Goal: Information Seeking & Learning: Learn about a topic

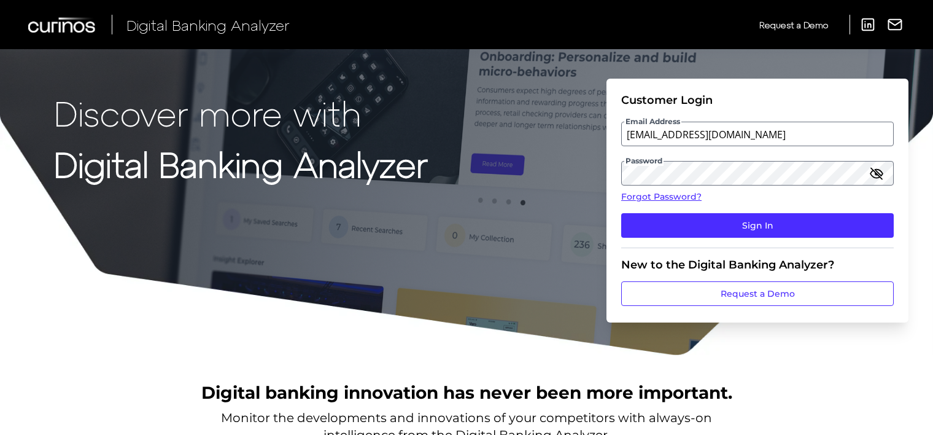
click at [700, 135] on div "Email Address client.test5124@gmail.com" at bounding box center [757, 134] width 273 height 25
drag, startPoint x: 771, startPoint y: 136, endPoint x: 583, endPoint y: 126, distance: 188.8
click at [583, 126] on div "Discover more with Digital Banking Analyzer Customer Login Email Address client…" at bounding box center [466, 178] width 933 height 356
type input "auditor.test5124@meta.ua"
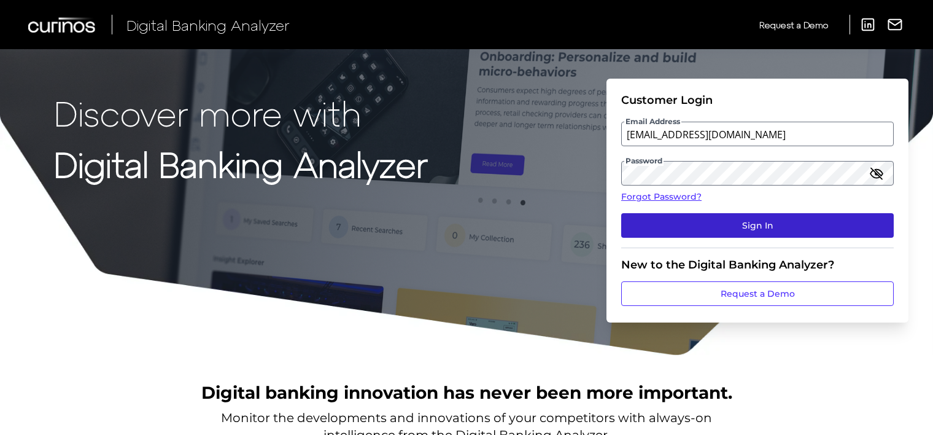
click at [684, 228] on button "Sign In" at bounding box center [757, 225] width 273 height 25
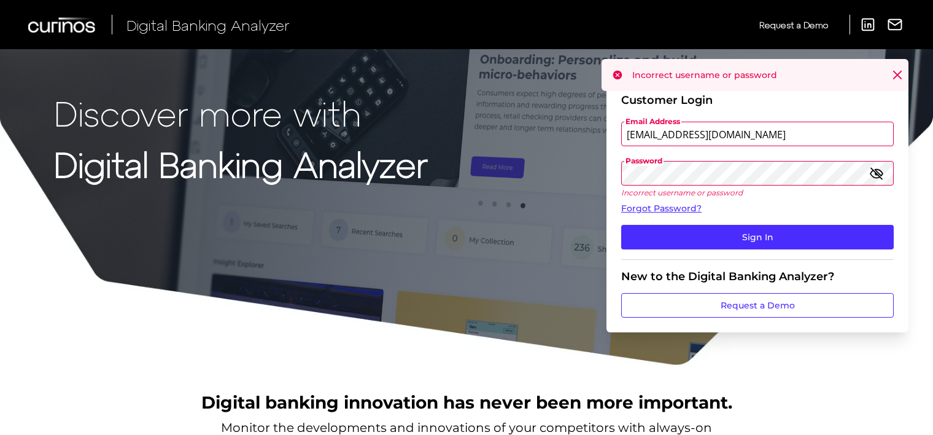
click at [876, 172] on icon "button" at bounding box center [876, 173] width 11 height 11
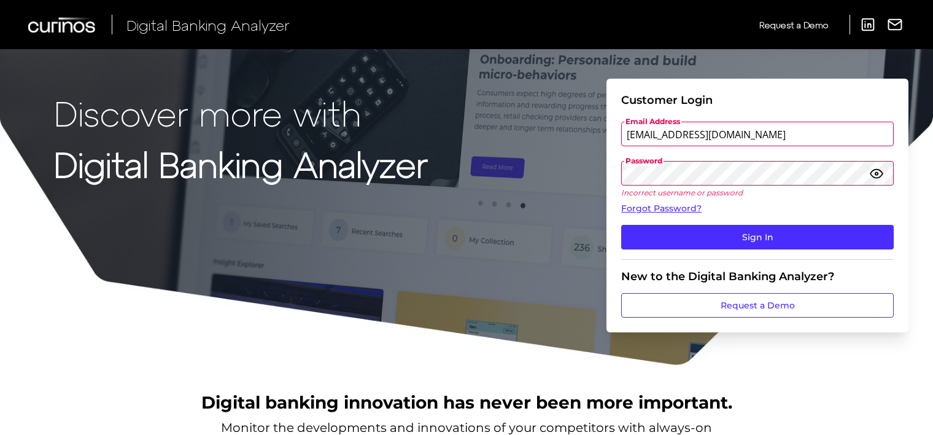
click at [540, 181] on div "Discover more with Digital Banking Analyzer Customer Login Email Address audito…" at bounding box center [466, 183] width 933 height 366
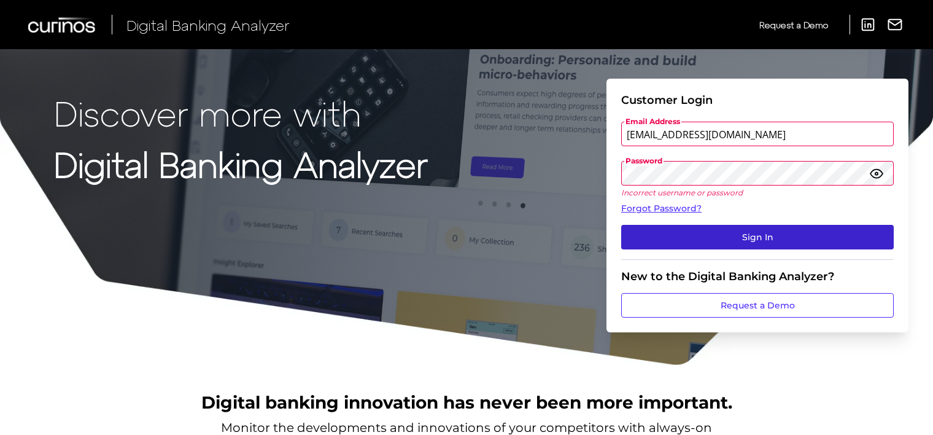
click at [651, 231] on button "Sign In" at bounding box center [757, 237] width 273 height 25
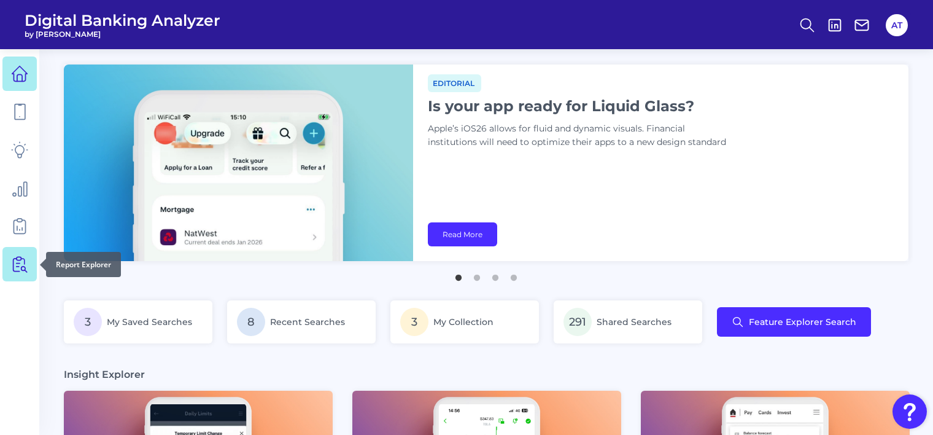
click at [22, 272] on icon at bounding box center [19, 263] width 17 height 17
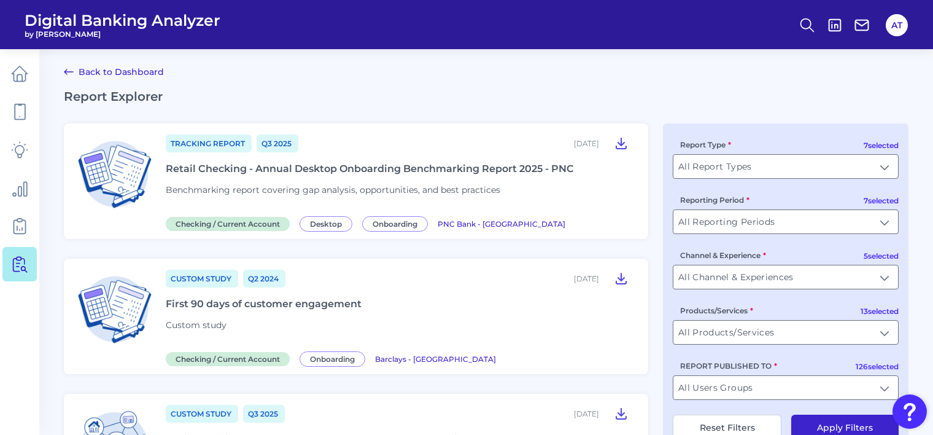
click at [419, 169] on div "Retail Checking - Annual Desktop Onboarding Benchmarking Report 2025 - PNC" at bounding box center [370, 169] width 408 height 12
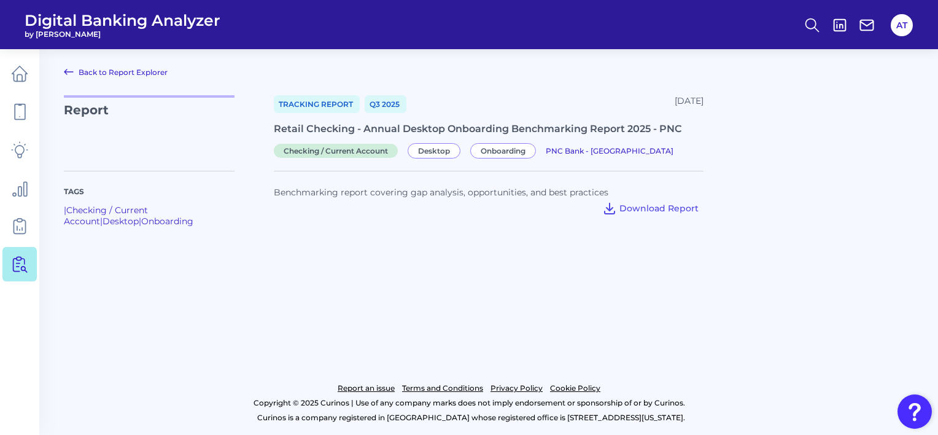
click at [133, 71] on link "Back to Report Explorer" at bounding box center [116, 71] width 104 height 15
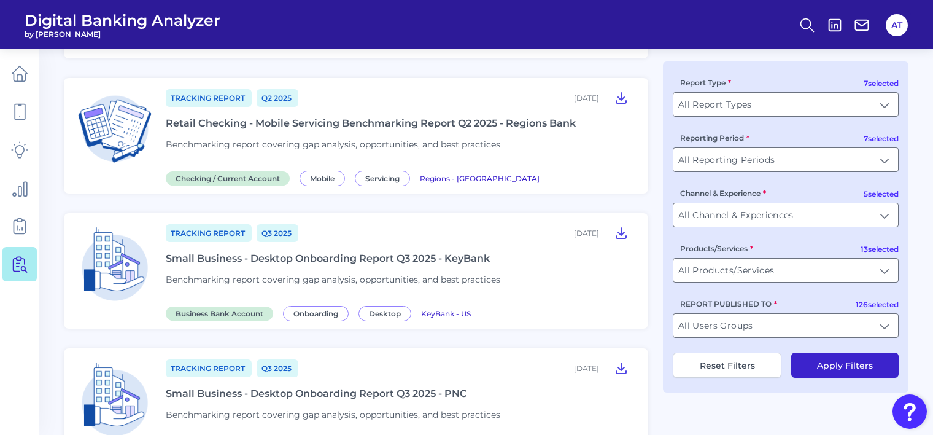
scroll to position [1595, 0]
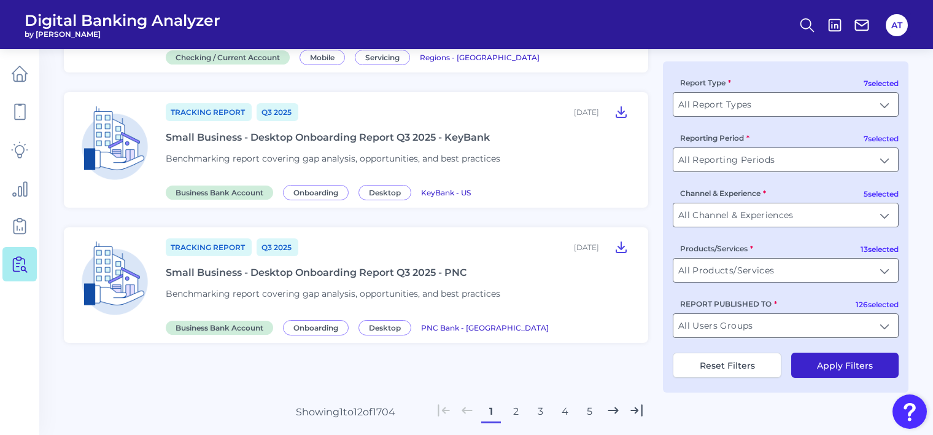
click at [543, 402] on button "3" at bounding box center [541, 412] width 20 height 20
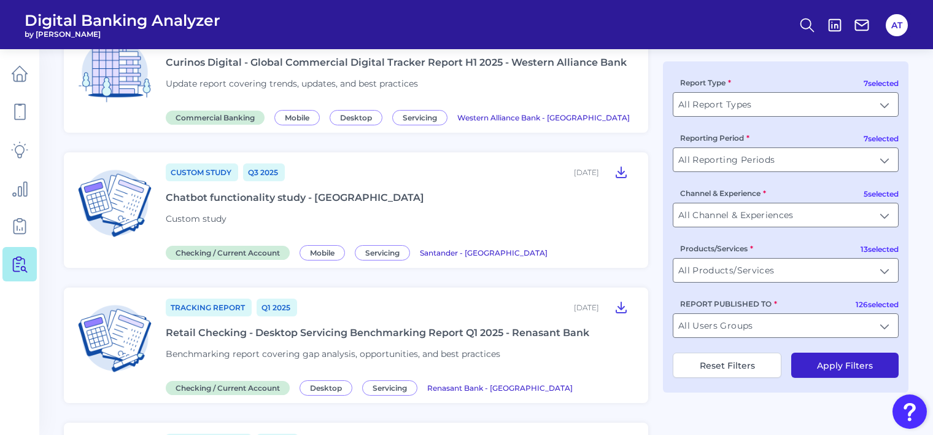
scroll to position [0, 0]
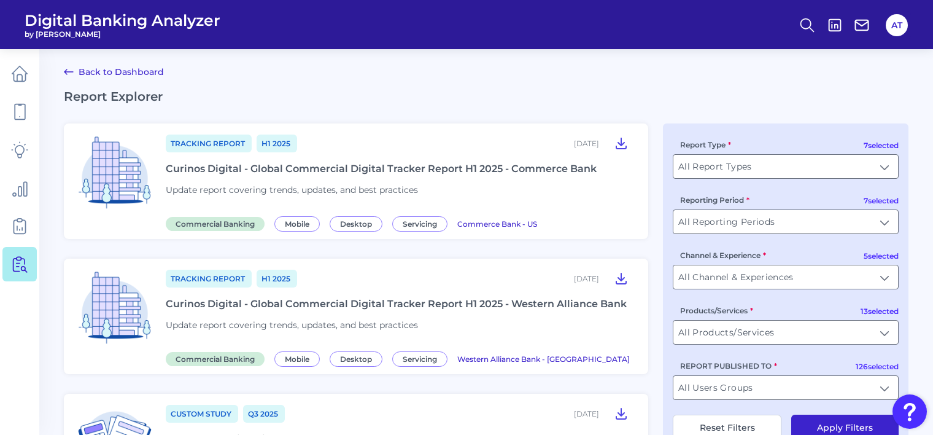
click at [357, 165] on div "Curinos Digital - Global Commercial Digital Tracker Report H1 2025 - Commerce B…" at bounding box center [381, 169] width 431 height 12
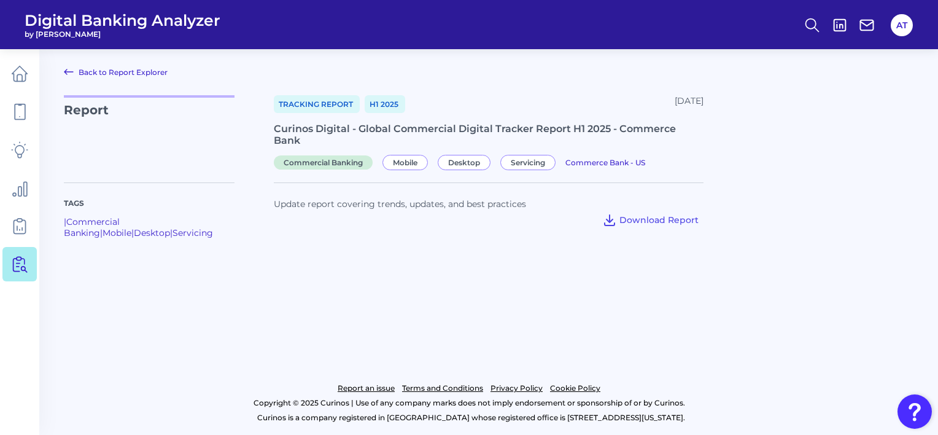
click at [118, 72] on link "Back to Report Explorer" at bounding box center [116, 71] width 104 height 15
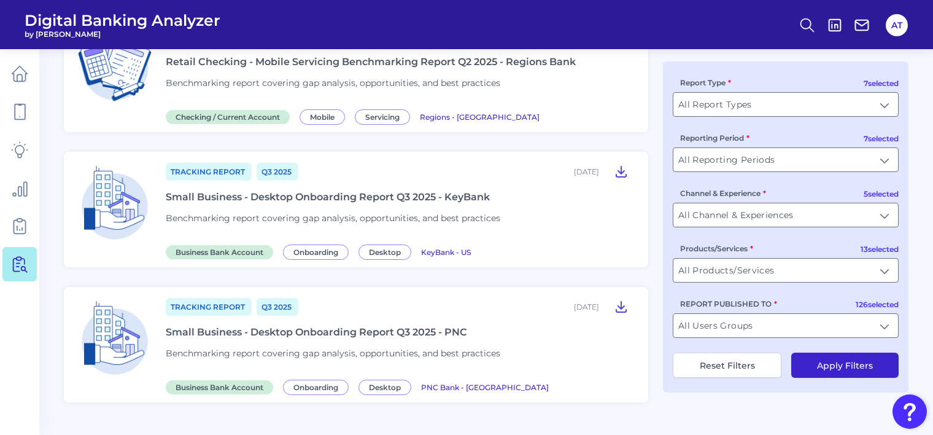
scroll to position [1595, 0]
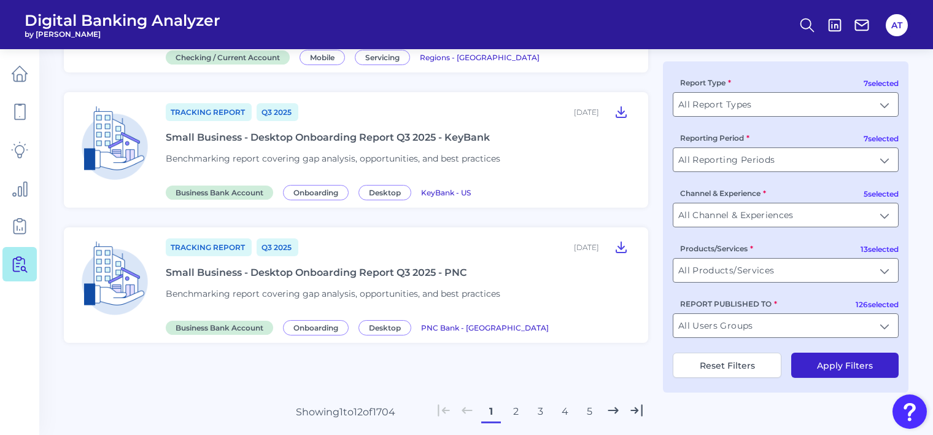
click at [588, 402] on button "5" at bounding box center [590, 412] width 20 height 20
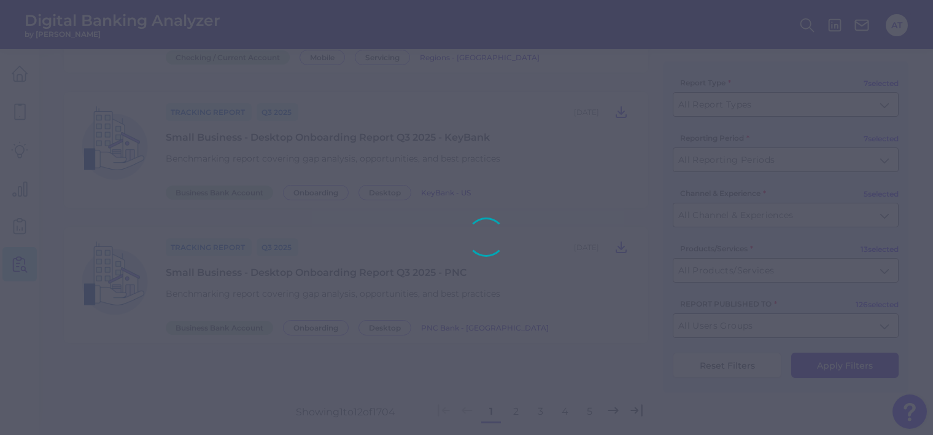
scroll to position [1498, 0]
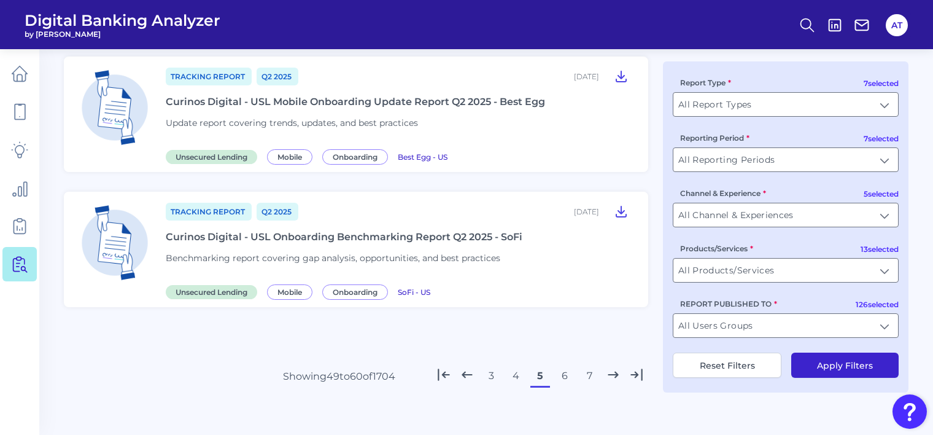
click at [263, 231] on div "Curinos Digital - USL Onboarding Benchmarking Report Q2 2025 - SoFi" at bounding box center [344, 237] width 357 height 12
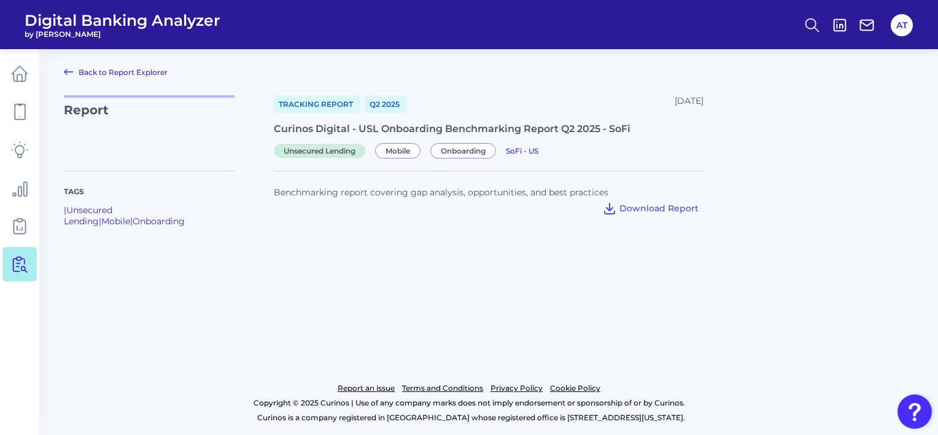
click at [118, 72] on link "Back to Report Explorer" at bounding box center [116, 71] width 104 height 15
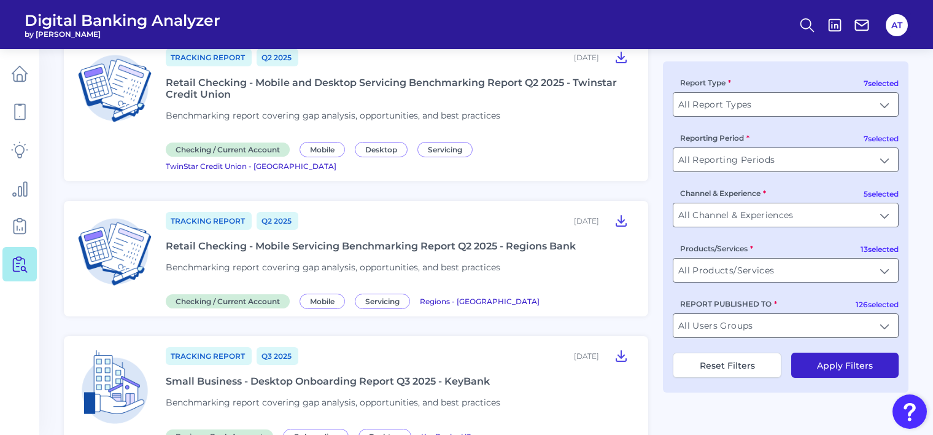
scroll to position [1595, 0]
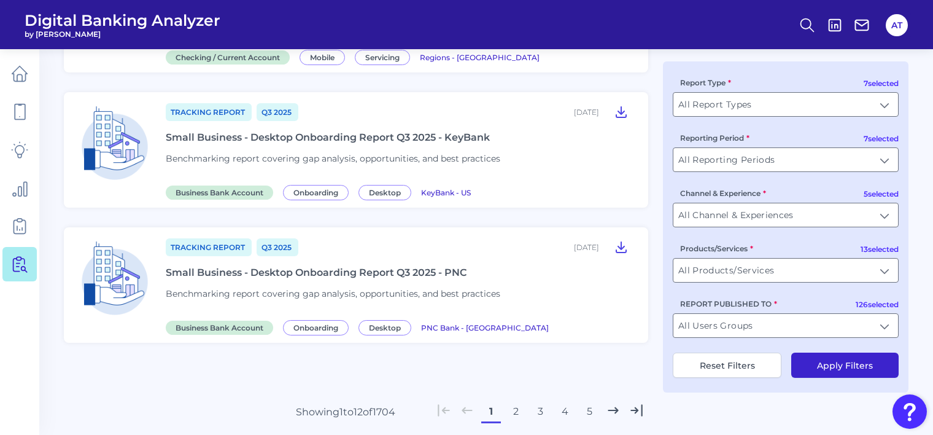
click at [559, 402] on button "4" at bounding box center [565, 412] width 20 height 20
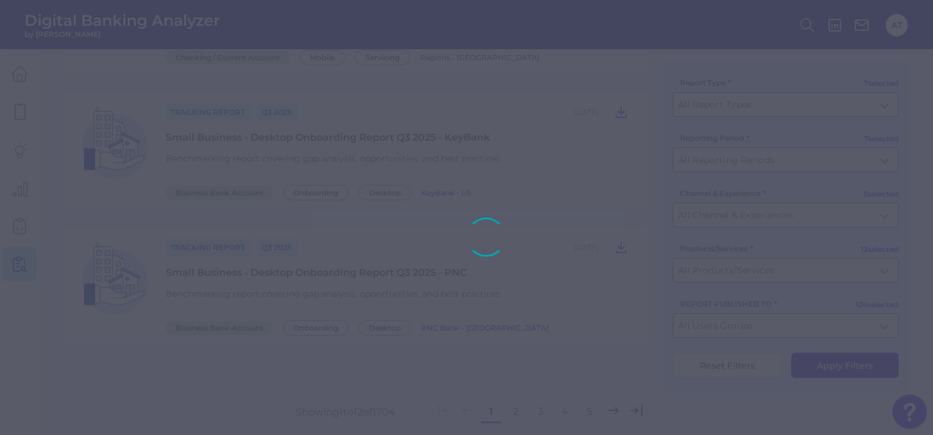
scroll to position [1432, 0]
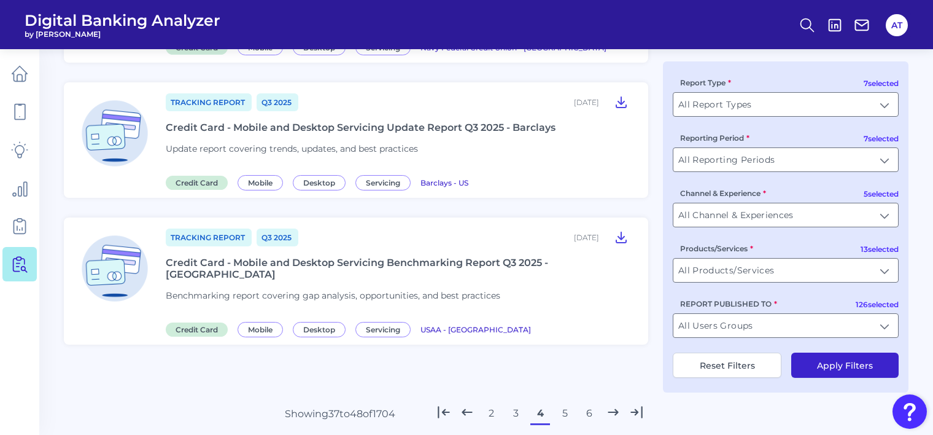
click at [275, 257] on div "Credit Card - Mobile and Desktop Servicing Benchmarking Report Q3 2025 - USAA" at bounding box center [400, 268] width 468 height 23
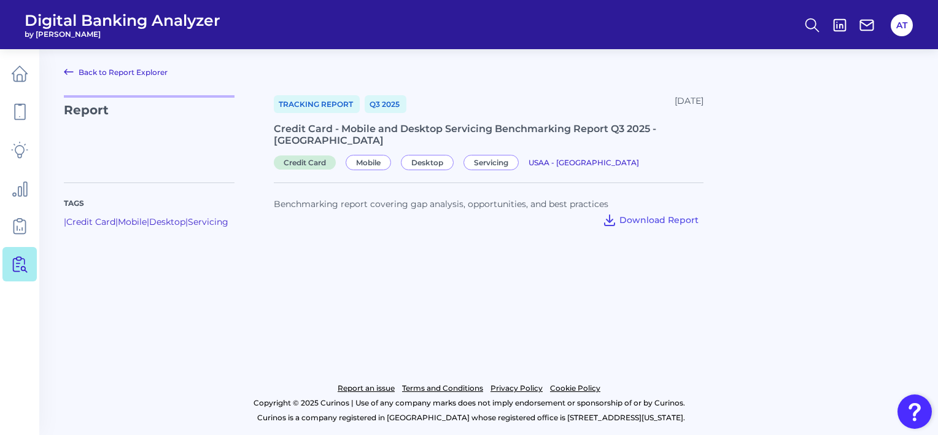
click at [138, 72] on link "Back to Report Explorer" at bounding box center [116, 71] width 104 height 15
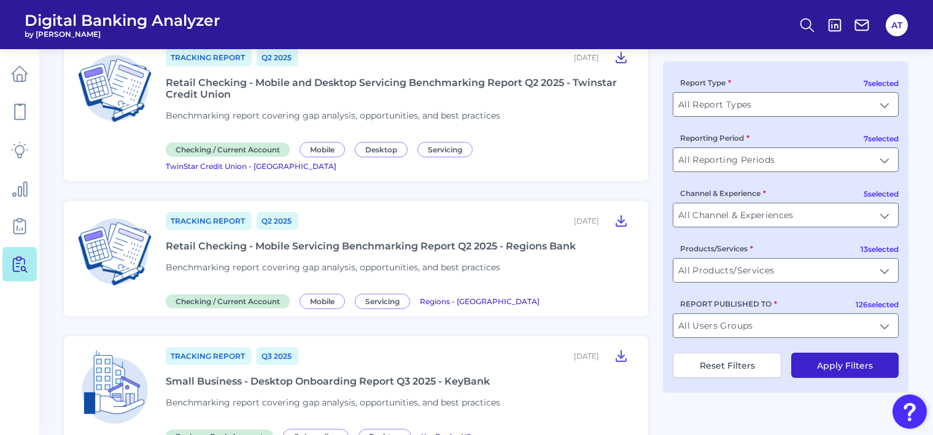
scroll to position [1595, 0]
